Goal: Task Accomplishment & Management: Use online tool/utility

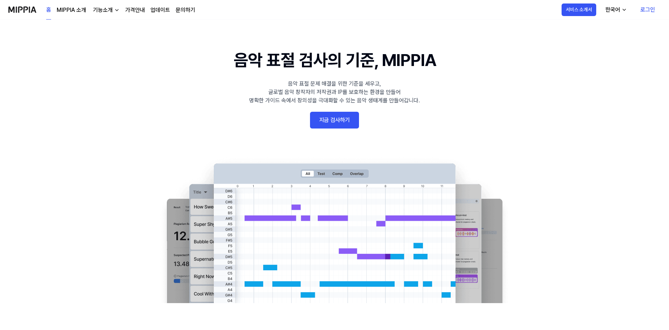
click at [140, 12] on link "가격안내" at bounding box center [135, 10] width 20 height 8
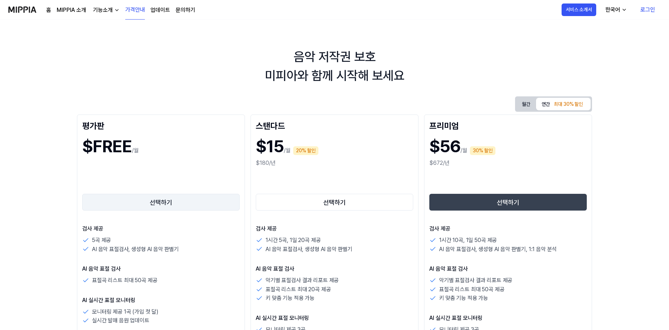
click at [146, 205] on button "선택하기" at bounding box center [160, 202] width 157 height 17
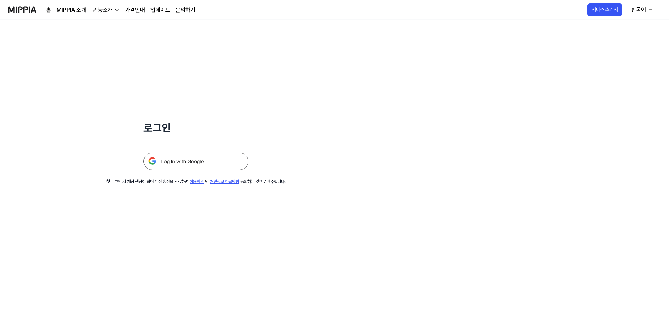
click at [210, 165] on img at bounding box center [195, 161] width 105 height 17
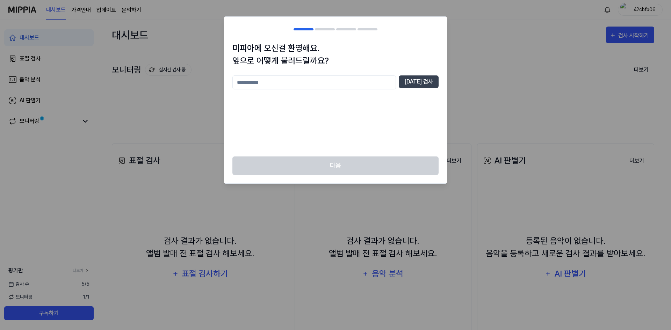
click at [343, 83] on input "text" at bounding box center [315, 83] width 164 height 14
type input "**"
click at [434, 85] on button "[DATE] 검사" at bounding box center [419, 82] width 40 height 13
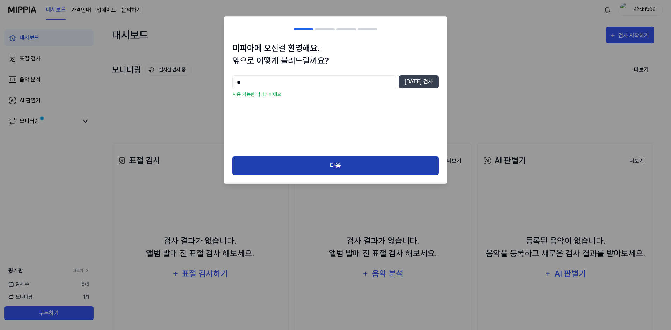
click at [343, 160] on button "다음" at bounding box center [336, 166] width 206 height 19
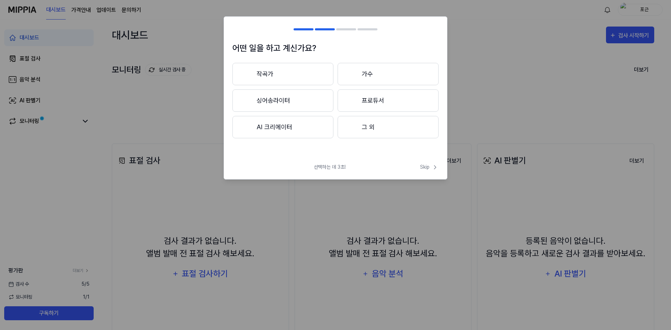
click at [309, 73] on button "작곡가" at bounding box center [283, 74] width 101 height 22
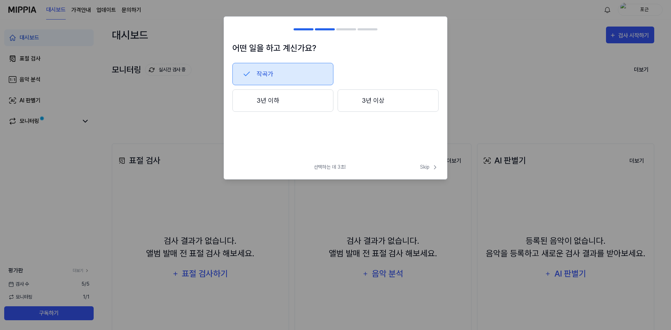
click at [308, 107] on button "3년 이하" at bounding box center [283, 101] width 101 height 22
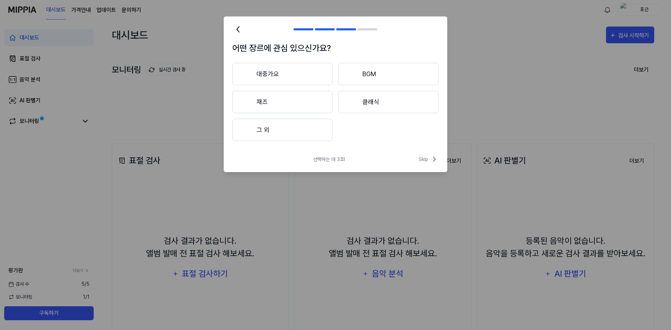
click at [309, 76] on button "대중가요" at bounding box center [283, 74] width 100 height 22
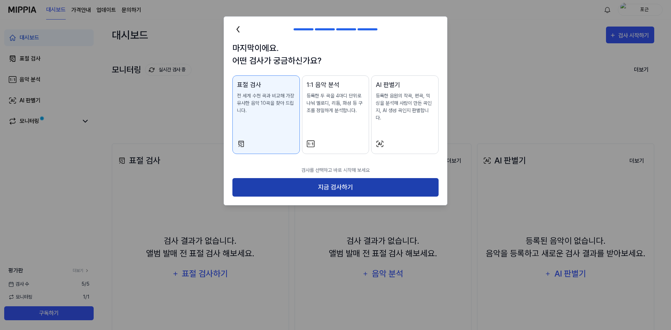
click at [313, 178] on button "지금 검사하기" at bounding box center [336, 187] width 206 height 19
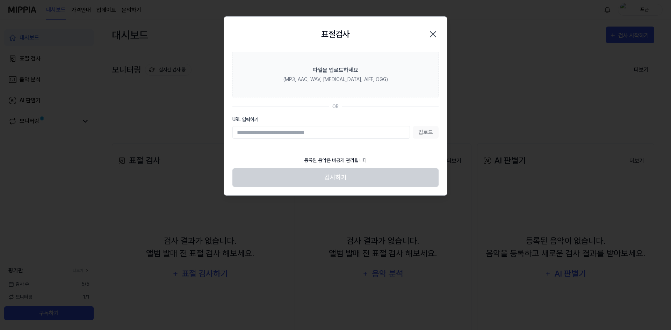
click at [420, 134] on div "업로드" at bounding box center [336, 132] width 206 height 13
click at [390, 133] on input "URL 입력하기" at bounding box center [322, 132] width 178 height 13
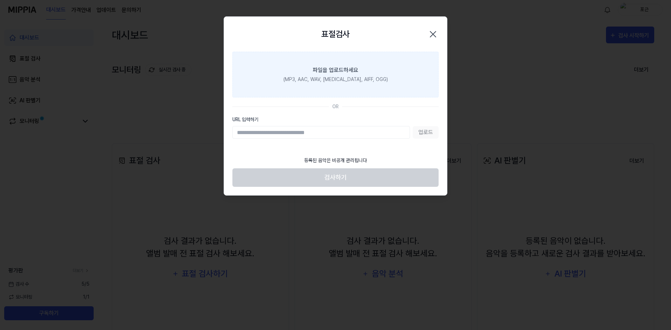
click at [339, 81] on div "(MP3, AAC, WAV, [MEDICAL_DATA], AIFF, OGG)" at bounding box center [336, 79] width 105 height 7
click at [0, 0] on input "파일을 업로드하세요 (MP3, AAC, WAV, [MEDICAL_DATA], AIFF, OGG)" at bounding box center [0, 0] width 0 height 0
click at [302, 74] on label "파일을 업로드하세요 (MP3, AAC, WAV, [MEDICAL_DATA], AIFF, OGG)" at bounding box center [336, 75] width 206 height 46
click at [0, 0] on input "파일을 업로드하세요 (MP3, AAC, WAV, [MEDICAL_DATA], AIFF, OGG)" at bounding box center [0, 0] width 0 height 0
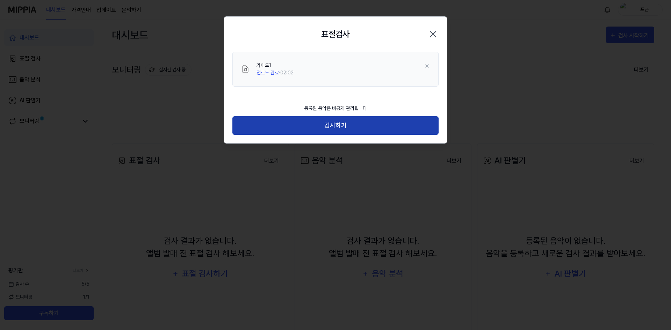
click at [308, 123] on button "검사하기" at bounding box center [336, 125] width 206 height 19
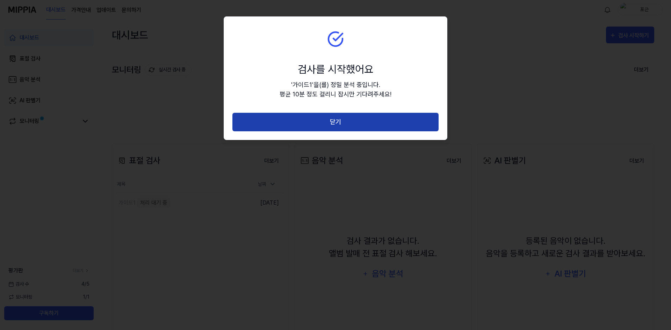
click at [324, 123] on button "닫기" at bounding box center [336, 122] width 206 height 19
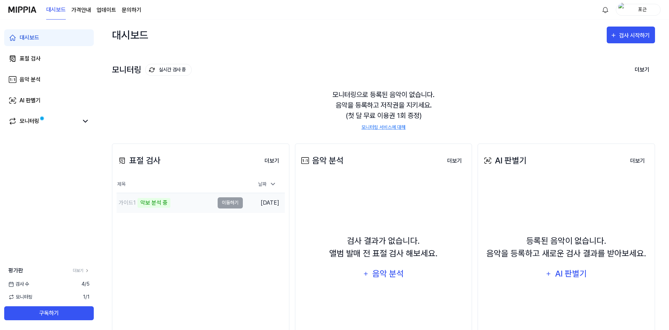
click at [235, 204] on td "가이드1 악보 분석 중 이동하기" at bounding box center [179, 203] width 126 height 20
click at [160, 202] on div "악보 분석 중" at bounding box center [153, 203] width 33 height 10
click at [150, 250] on div "표절 검사 더보기 표절 검사 제목 날짜 가이드1 악보 분석 중 이동하기 [DATE] 더보기" at bounding box center [200, 254] width 177 height 221
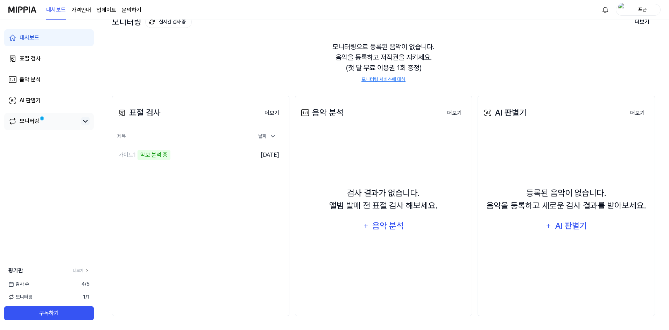
click at [89, 124] on icon at bounding box center [85, 121] width 8 height 8
click at [17, 121] on link "모니터링" at bounding box center [43, 121] width 70 height 8
click at [202, 287] on div "표절 검사 더보기 표절 검사 제목 날짜 가이드1 악보 분석 중 이동하기 [DATE] 더보기" at bounding box center [200, 206] width 177 height 221
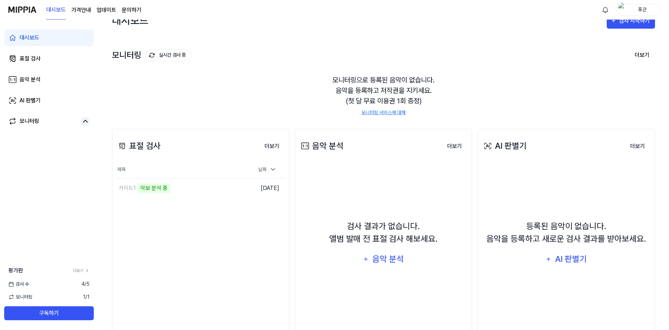
scroll to position [0, 0]
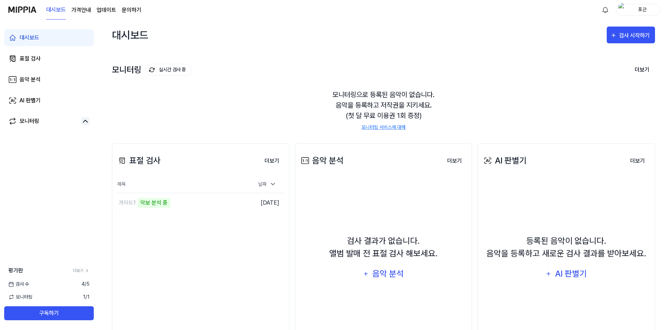
click at [84, 10] on page\) "가격안내" at bounding box center [81, 10] width 20 height 8
click at [154, 207] on div "가이드1" at bounding box center [165, 203] width 98 height 20
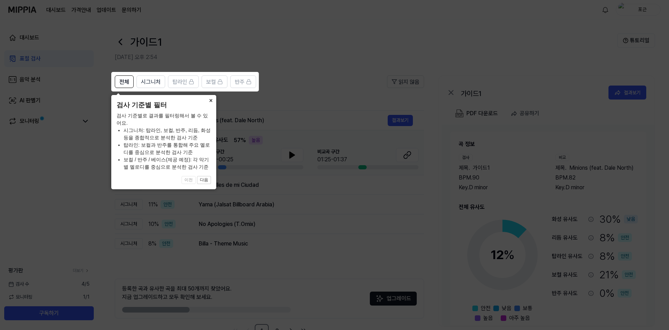
click at [210, 102] on button "×" at bounding box center [210, 100] width 11 height 10
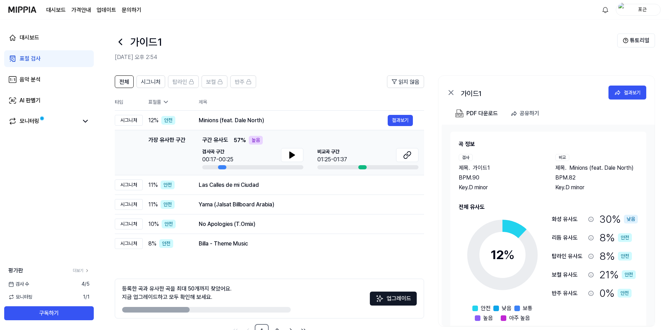
drag, startPoint x: 395, startPoint y: 120, endPoint x: 353, endPoint y: 148, distance: 50.6
click at [353, 148] on tbody "시그니처 12 % 안전 Minions (feat. Dale North) 결과보기 가장 유사한 구간 가장 유사한 구간 구간 유사도 57 % 높음…" at bounding box center [269, 182] width 309 height 143
click at [297, 154] on button at bounding box center [292, 155] width 22 height 14
click at [415, 155] on button at bounding box center [407, 155] width 22 height 14
click at [392, 187] on button "결과보기" at bounding box center [399, 185] width 25 height 11
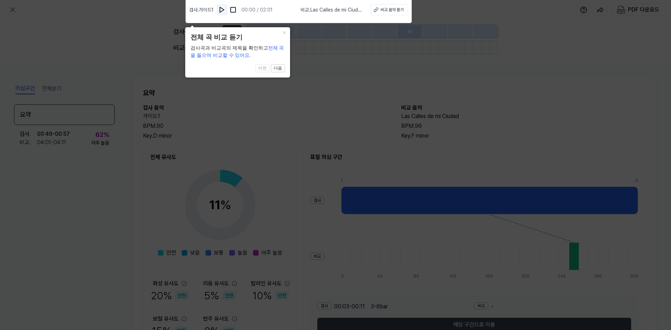
click at [222, 12] on img at bounding box center [222, 9] width 7 height 7
click at [402, 11] on div "비교 음악 듣기" at bounding box center [391, 10] width 23 height 6
click at [284, 32] on button "×" at bounding box center [284, 32] width 11 height 10
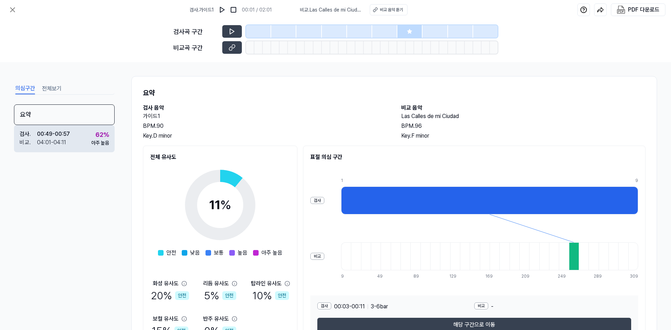
click at [95, 135] on div "62 % 아주 높음" at bounding box center [100, 138] width 18 height 17
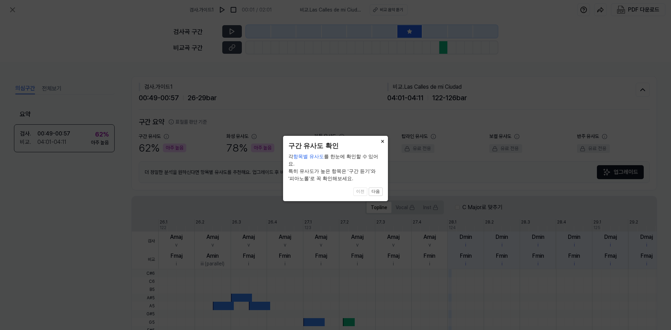
click at [382, 143] on button "×" at bounding box center [382, 141] width 11 height 10
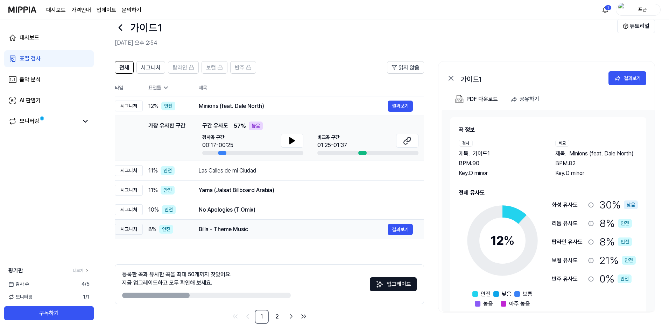
scroll to position [22, 0]
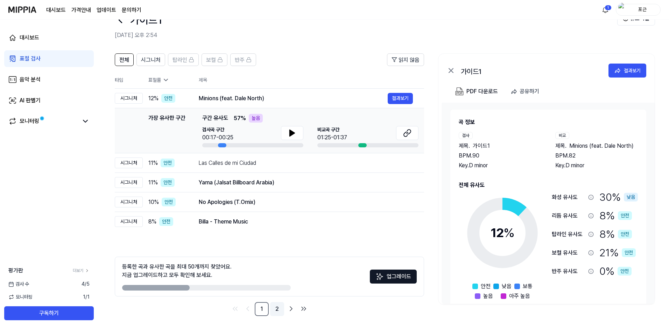
click at [280, 307] on link "2" at bounding box center [277, 309] width 14 height 14
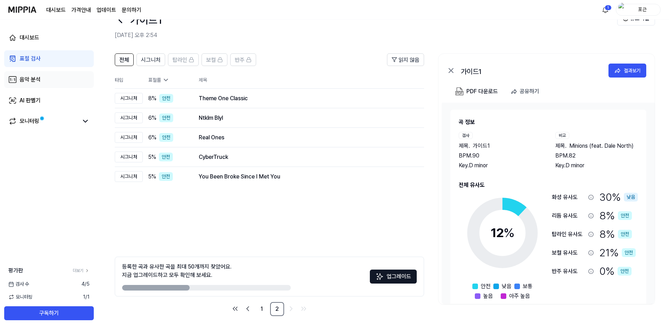
click at [50, 82] on link "음악 분석" at bounding box center [49, 79] width 90 height 17
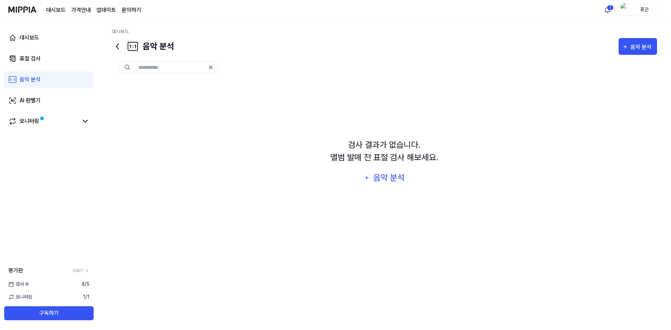
click at [50, 76] on link "음악 분석" at bounding box center [49, 79] width 90 height 17
click at [57, 57] on link "표절 검사" at bounding box center [49, 58] width 90 height 17
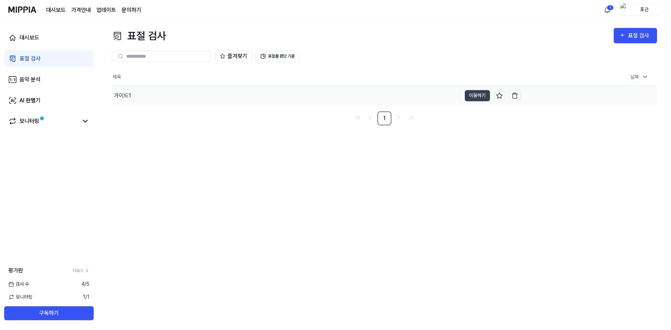
click at [173, 101] on div "가이드1" at bounding box center [287, 96] width 350 height 20
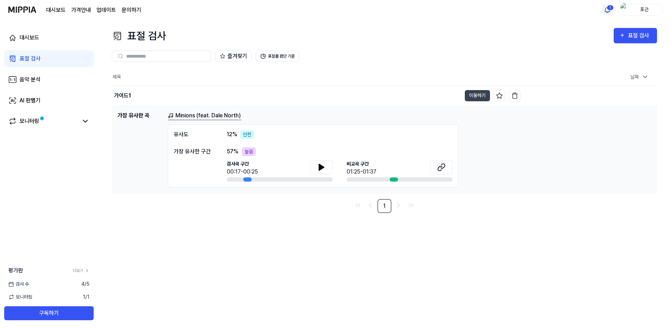
click at [612, 11] on html "대시보드 가격안내 업데이트 문의하기 1 포근 대시보드 표절 검사 음악 분석 AI 판별기 모니터링 평가판 더보기 검사 [DATE] 모니터링 1 …" at bounding box center [335, 165] width 671 height 330
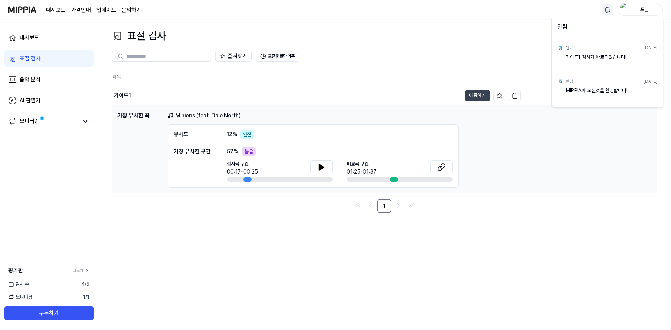
click at [612, 127] on html "대시보드 가격안내 업데이트 문의하기 포근 대시보드 표절 검사 음악 분석 AI 판별기 모니터링 평가판 더보기 검사 [DATE] 모니터링 1 / …" at bounding box center [335, 165] width 671 height 330
